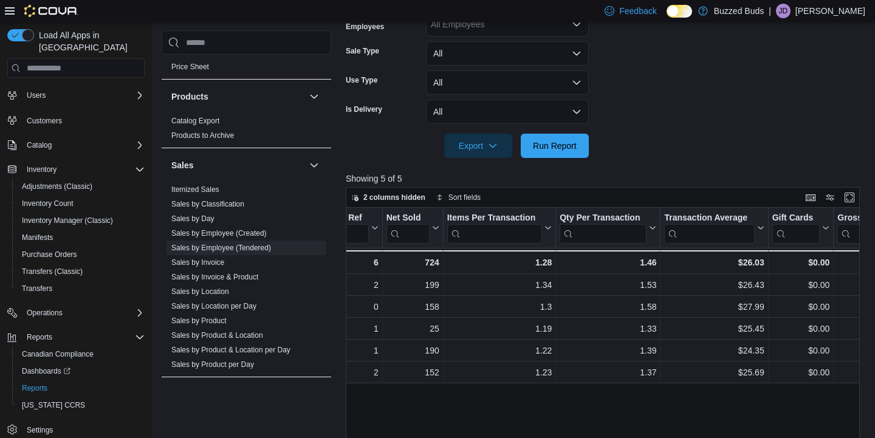
scroll to position [369, 0]
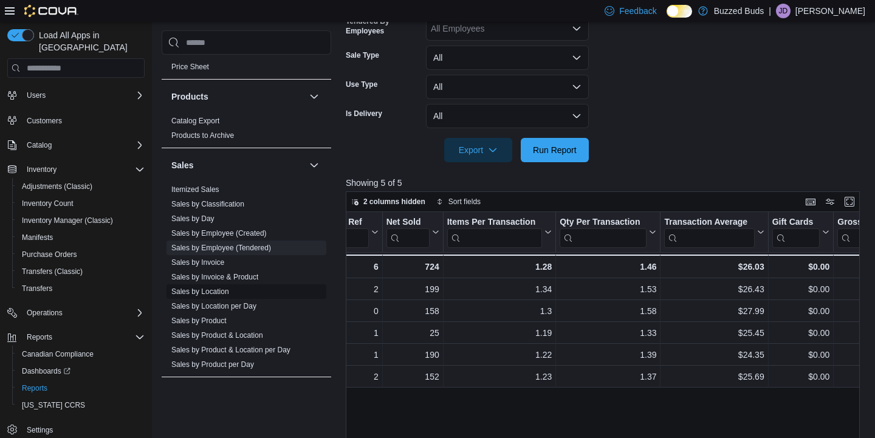
click at [214, 293] on link "Sales by Location" at bounding box center [200, 291] width 58 height 9
click at [214, 293] on span "Sales by Location" at bounding box center [246, 291] width 160 height 15
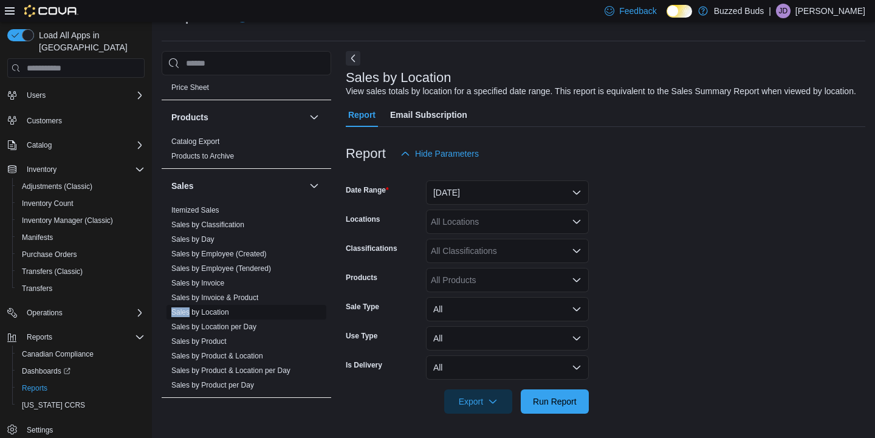
scroll to position [41, 0]
click at [482, 198] on button "[DATE]" at bounding box center [507, 192] width 163 height 24
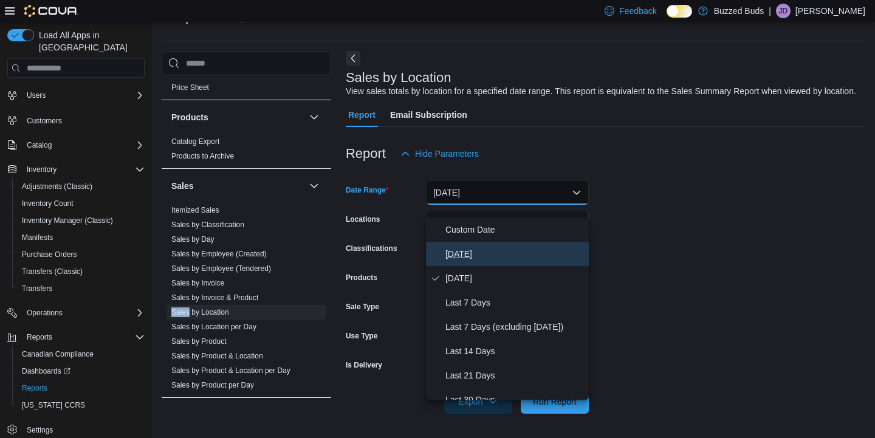
click at [477, 247] on span "[DATE]" at bounding box center [514, 254] width 138 height 15
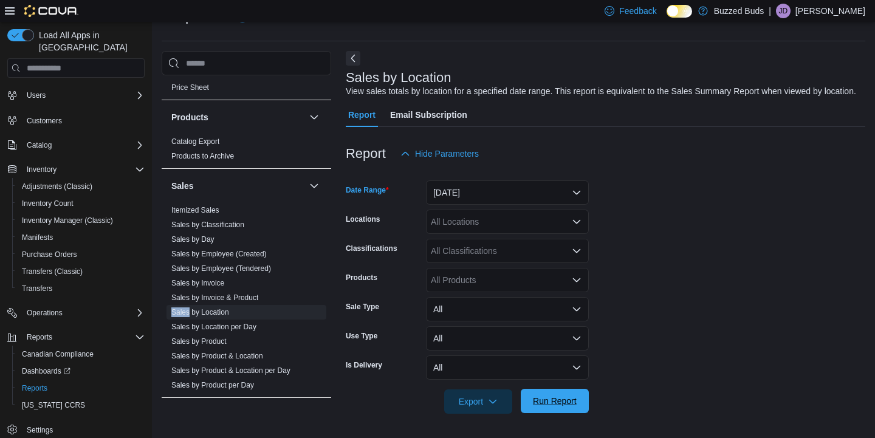
click at [547, 411] on span "Run Report" at bounding box center [554, 401] width 53 height 24
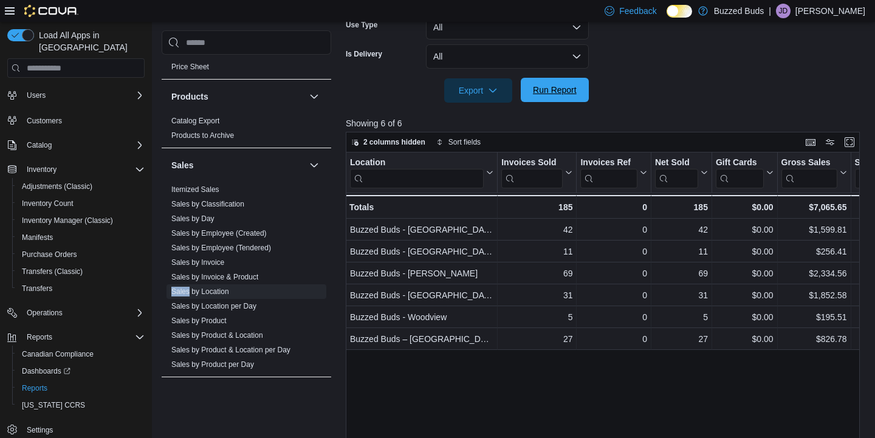
click at [549, 96] on span "Run Report" at bounding box center [555, 90] width 44 height 12
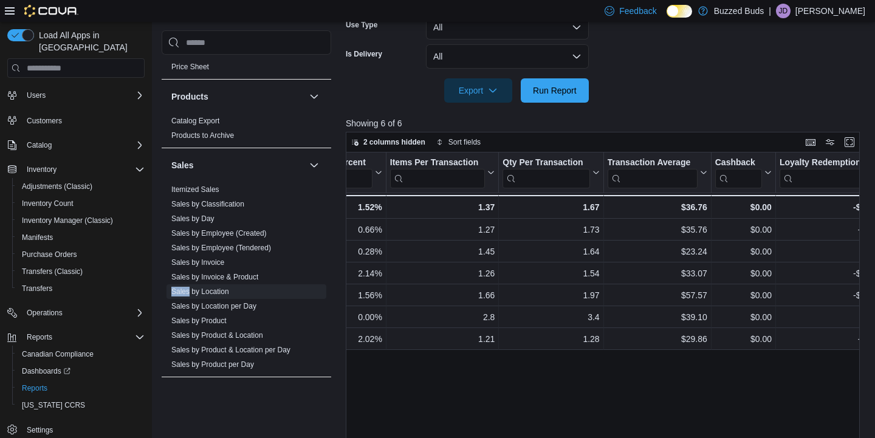
scroll to position [0, 1068]
